Goal: Information Seeking & Learning: Learn about a topic

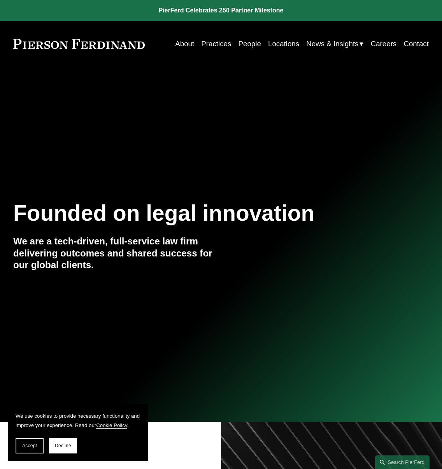
click at [252, 41] on link "People" at bounding box center [249, 44] width 23 height 14
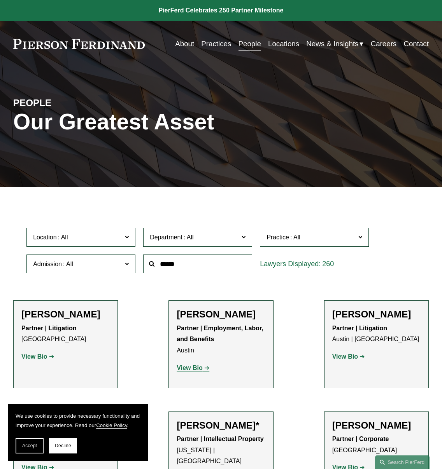
click at [206, 40] on link "Practices" at bounding box center [216, 44] width 30 height 14
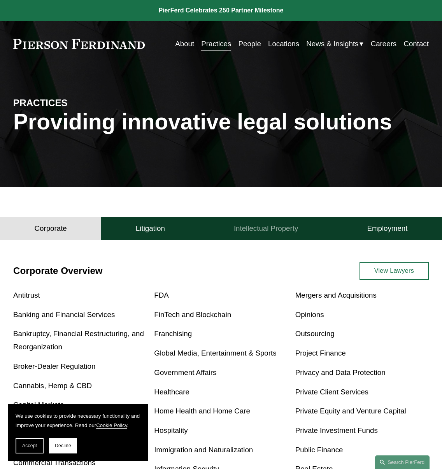
click at [259, 230] on h4 "Intellectual Property" at bounding box center [266, 228] width 64 height 9
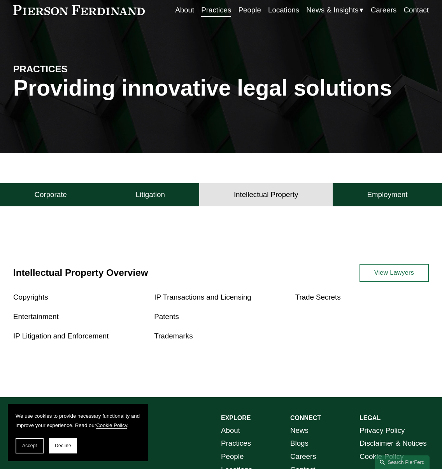
scroll to position [78, 0]
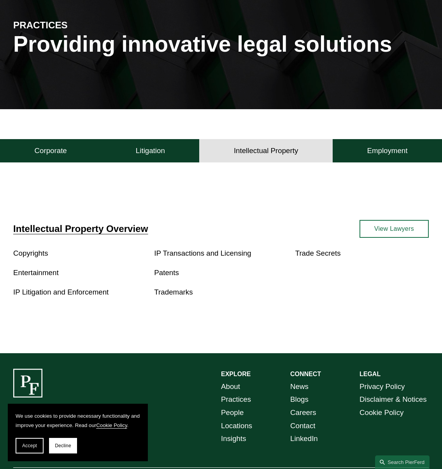
click at [168, 277] on link "Patents" at bounding box center [166, 273] width 25 height 8
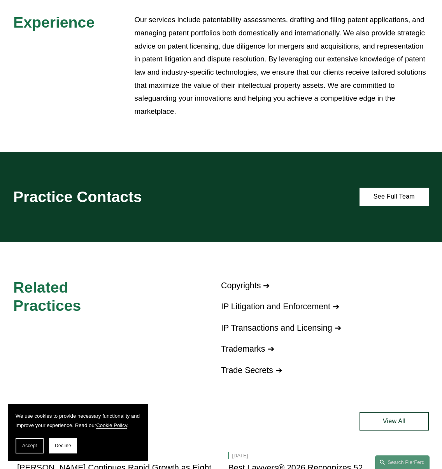
scroll to position [308, 0]
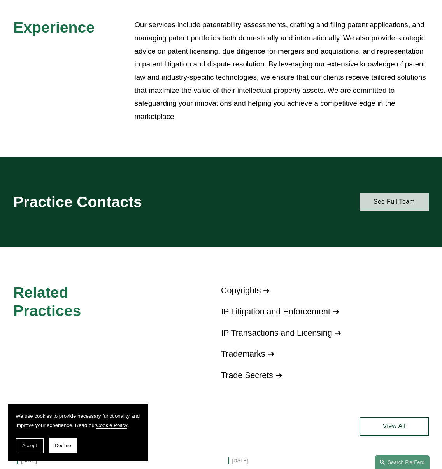
click at [395, 203] on link "See Full Team" at bounding box center [393, 202] width 69 height 18
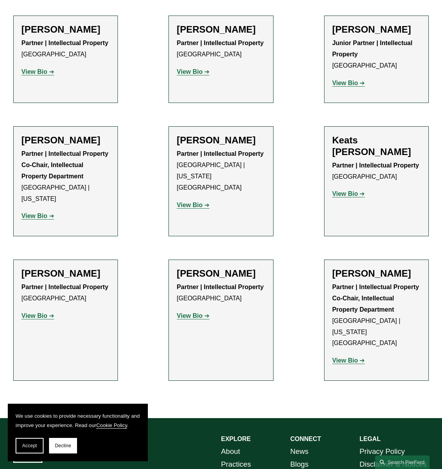
scroll to position [569, 0]
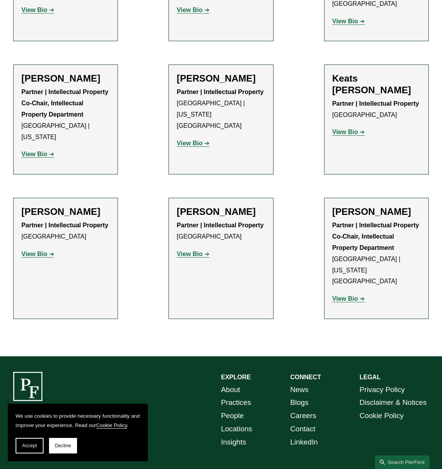
click at [46, 251] on strong "View Bio" at bounding box center [34, 254] width 26 height 7
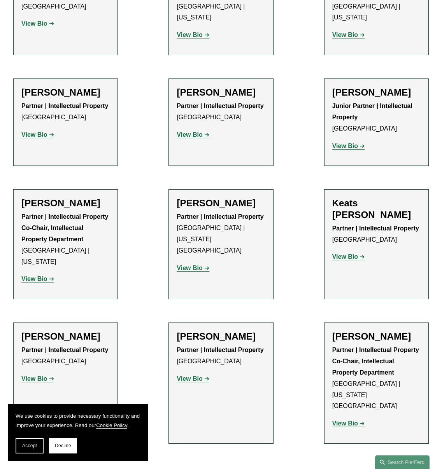
scroll to position [530, 0]
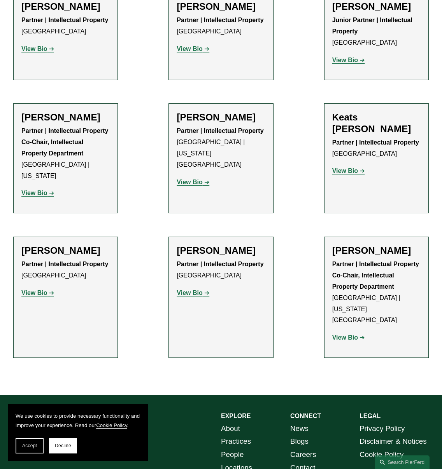
click at [343, 335] on strong "View Bio" at bounding box center [345, 338] width 26 height 7
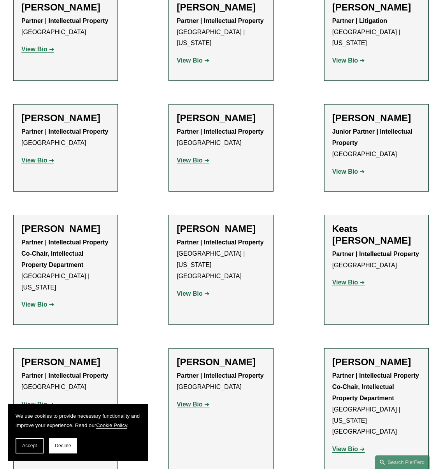
scroll to position [452, 0]
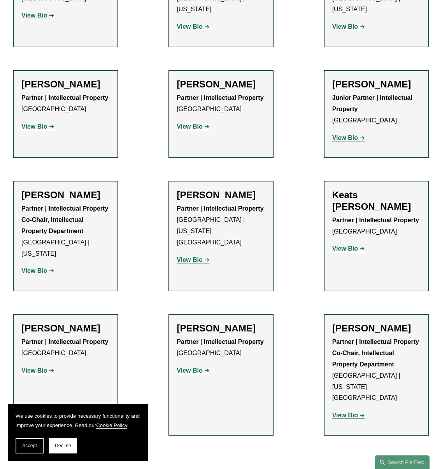
click at [196, 257] on strong "View Bio" at bounding box center [190, 260] width 26 height 7
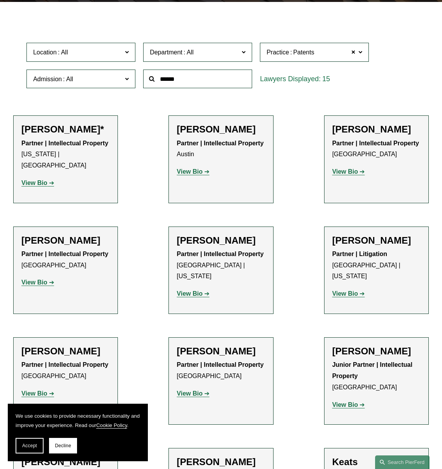
scroll to position [102, 0]
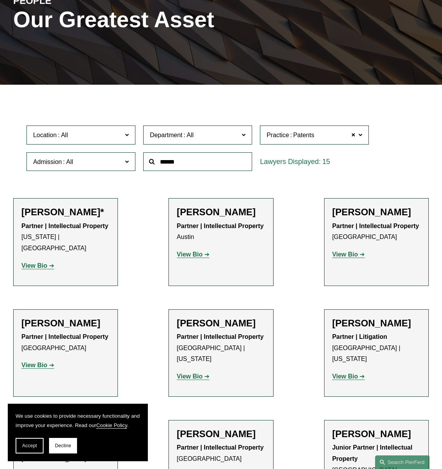
click at [49, 263] on link "View Bio" at bounding box center [37, 266] width 33 height 7
click at [352, 257] on strong "View Bio" at bounding box center [345, 254] width 26 height 7
click at [36, 362] on div "Greg Chopskie Partner | Intellectual Property Palo Alto View Bio Location: Palo…" at bounding box center [65, 348] width 88 height 60
click at [37, 362] on strong "View Bio" at bounding box center [34, 365] width 26 height 7
click at [203, 373] on link "View Bio" at bounding box center [193, 376] width 33 height 7
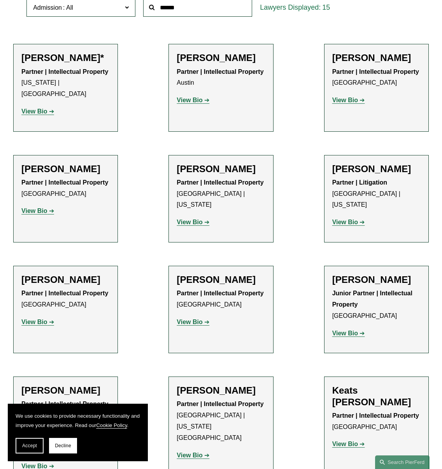
scroll to position [336, 0]
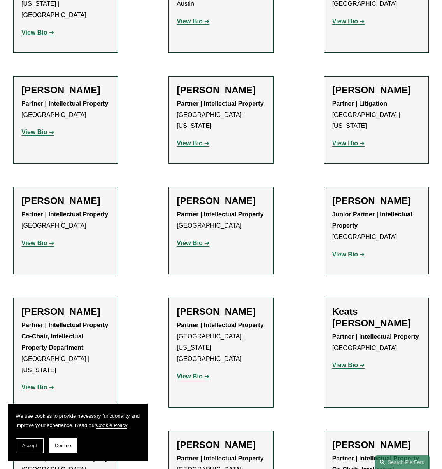
click at [43, 240] on strong "View Bio" at bounding box center [34, 243] width 26 height 7
click at [191, 240] on strong "View Bio" at bounding box center [190, 243] width 26 height 7
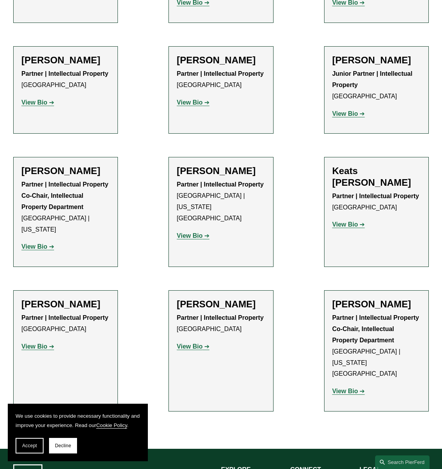
scroll to position [491, 0]
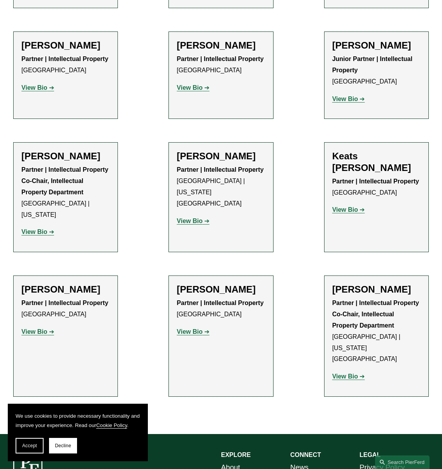
click at [342, 207] on strong "View Bio" at bounding box center [345, 210] width 26 height 7
click at [198, 327] on p "View Bio" at bounding box center [221, 332] width 88 height 11
click at [200, 329] on strong "View Bio" at bounding box center [190, 332] width 26 height 7
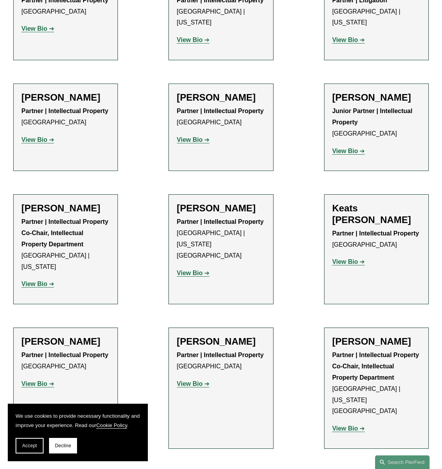
scroll to position [452, 0]
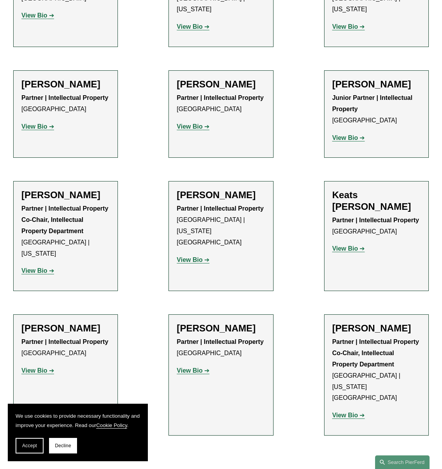
click at [194, 366] on p "View Bio" at bounding box center [221, 371] width 88 height 11
click at [194, 368] on strong "View Bio" at bounding box center [190, 371] width 26 height 7
click at [47, 266] on p "View Bio" at bounding box center [65, 271] width 88 height 11
click at [46, 268] on strong "View Bio" at bounding box center [34, 271] width 26 height 7
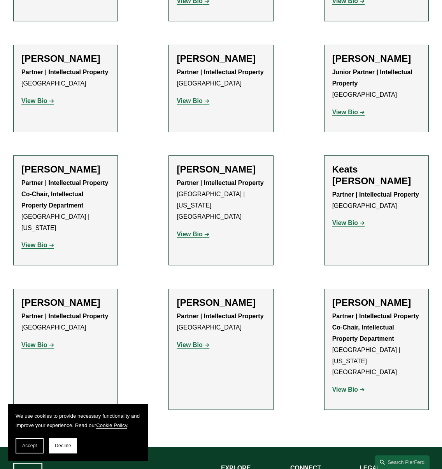
scroll to position [491, 0]
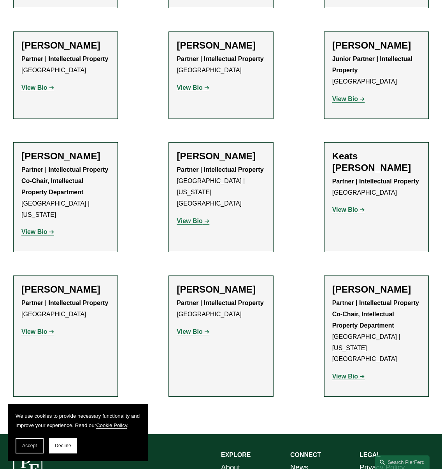
click at [187, 218] on strong "View Bio" at bounding box center [190, 221] width 26 height 7
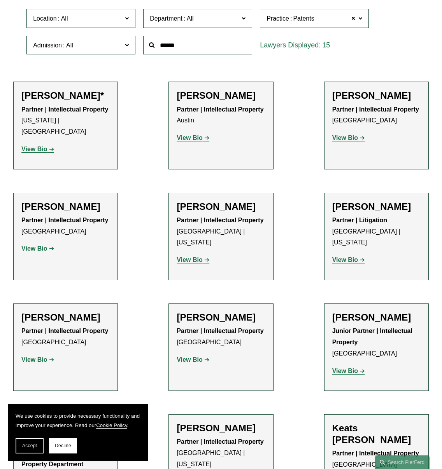
scroll to position [0, 0]
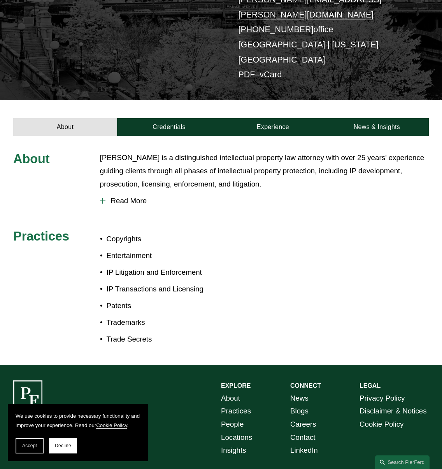
scroll to position [176, 0]
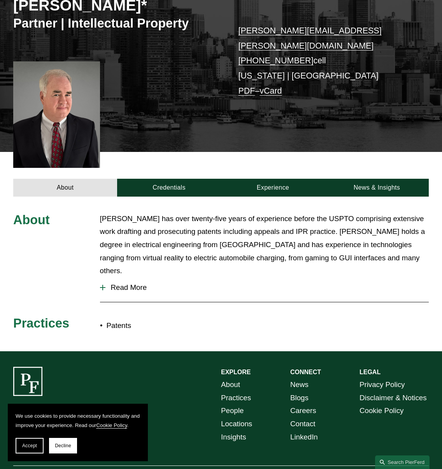
scroll to position [108, 0]
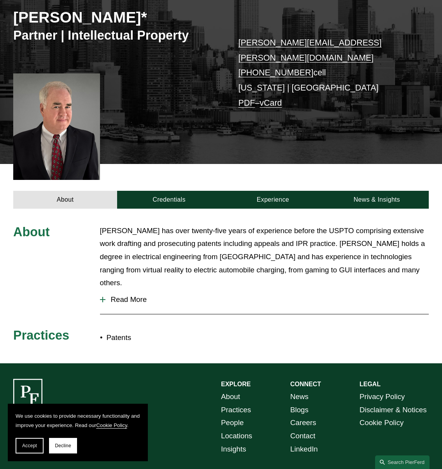
click at [113, 296] on span "Read More" at bounding box center [266, 300] width 323 height 9
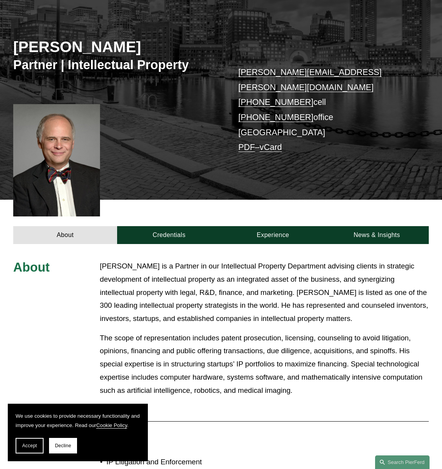
scroll to position [156, 0]
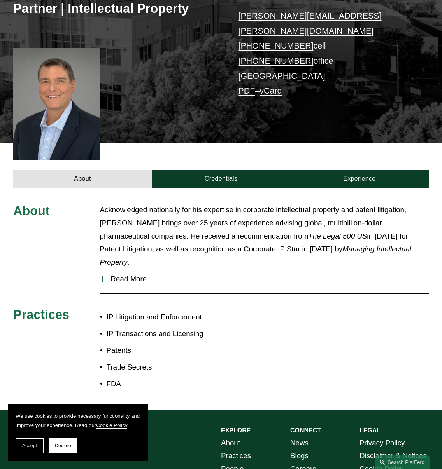
scroll to position [156, 0]
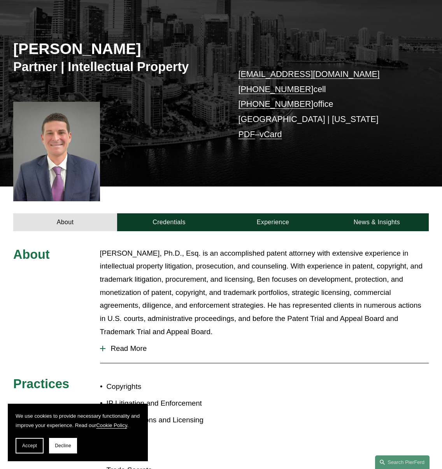
scroll to position [117, 0]
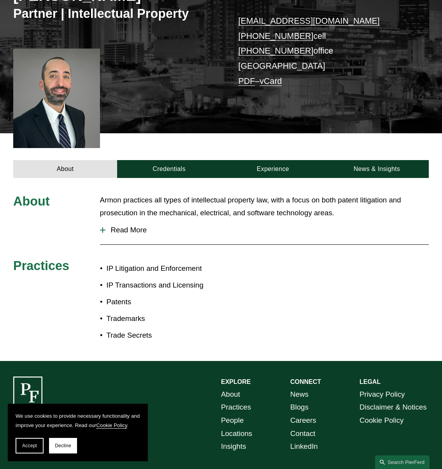
scroll to position [181, 0]
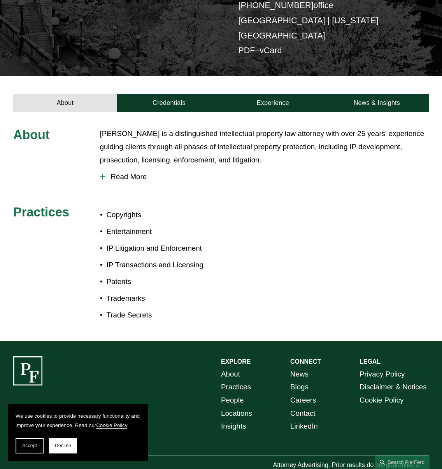
scroll to position [176, 0]
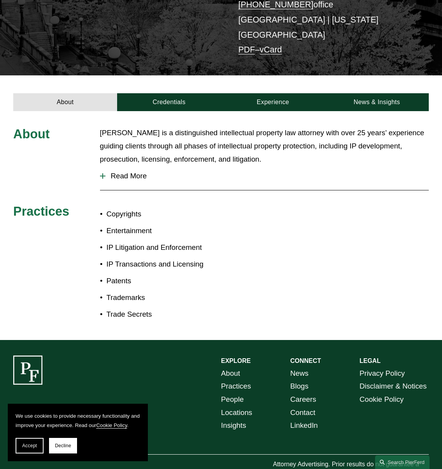
click at [128, 172] on span "Read More" at bounding box center [266, 176] width 323 height 9
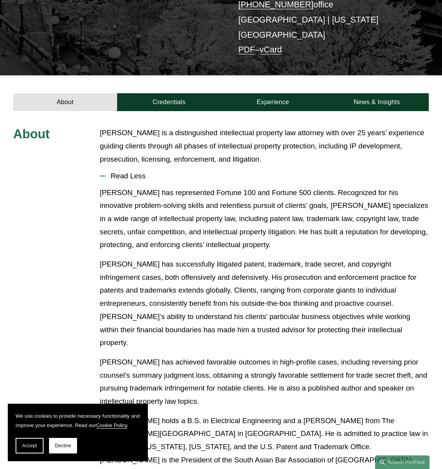
click at [180, 111] on div "About Eric Kohli is a distinguished intellectual property law attorney with ove…" at bounding box center [221, 411] width 442 height 601
click at [179, 93] on link "Credentials" at bounding box center [169, 102] width 104 height 18
